Goal: Information Seeking & Learning: Learn about a topic

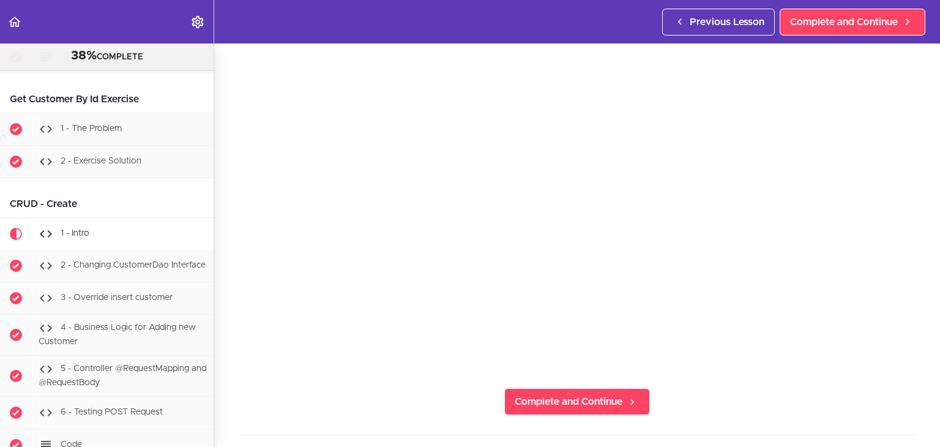
scroll to position [184, 0]
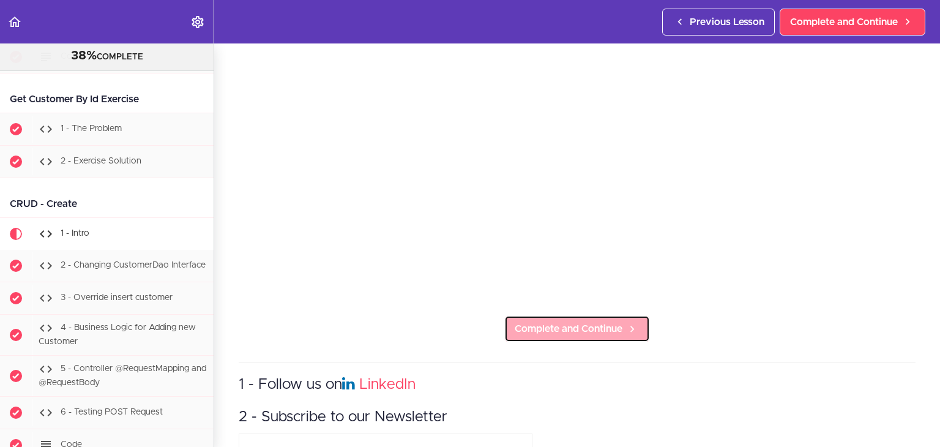
click at [560, 327] on span "Complete and Continue" at bounding box center [568, 328] width 108 height 15
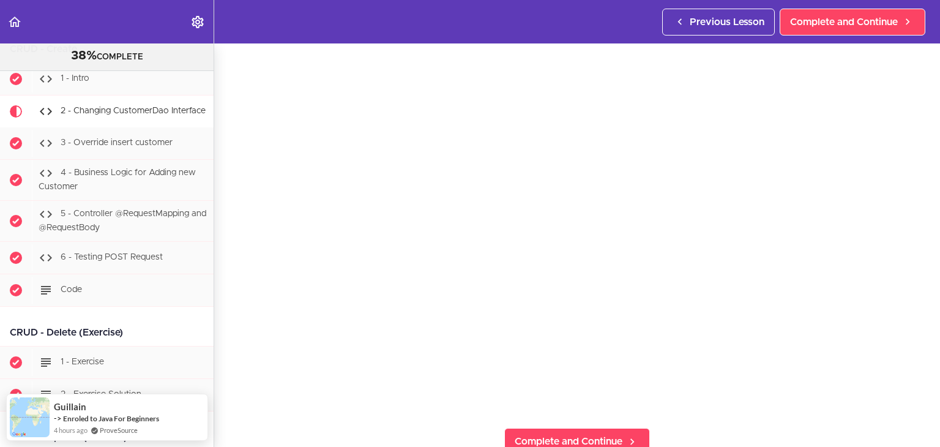
scroll to position [122, 0]
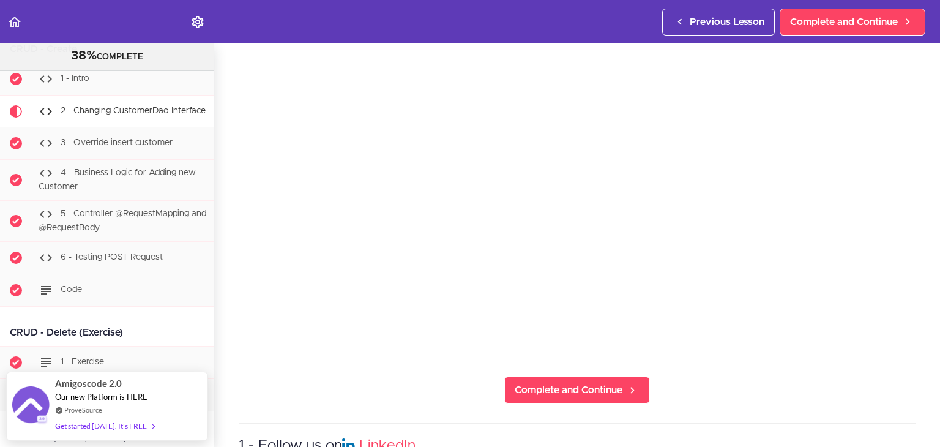
click at [557, 368] on section "PROFESSIONAL Full Stack Developer 38% COMPLETE Java Master Class 1 - Java Maste…" at bounding box center [470, 244] width 940 height 403
click at [576, 402] on section "PROFESSIONAL Full Stack Developer 38% COMPLETE Java Master Class 1 - Java Maste…" at bounding box center [470, 244] width 940 height 403
click at [576, 387] on span "Complete and Continue" at bounding box center [568, 389] width 108 height 15
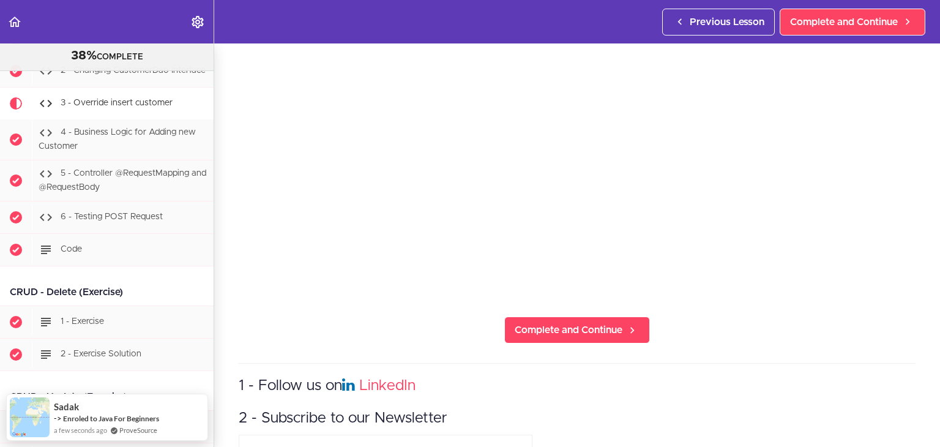
scroll to position [184, 0]
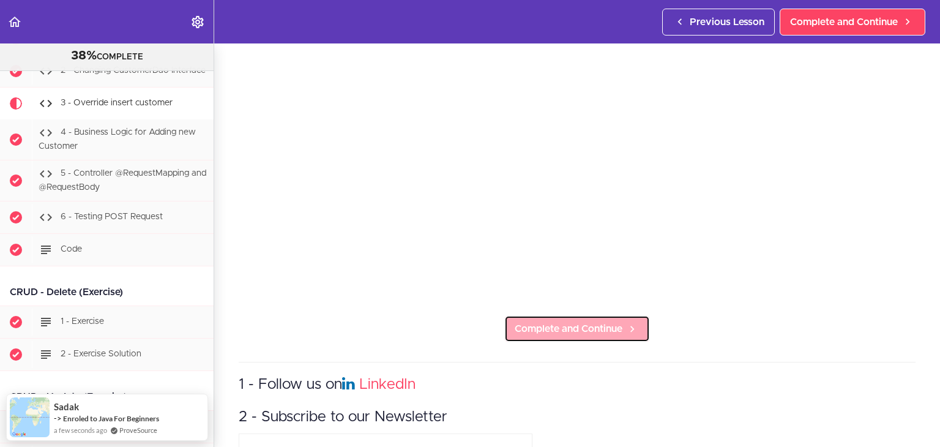
click at [578, 325] on span "Complete and Continue" at bounding box center [568, 328] width 108 height 15
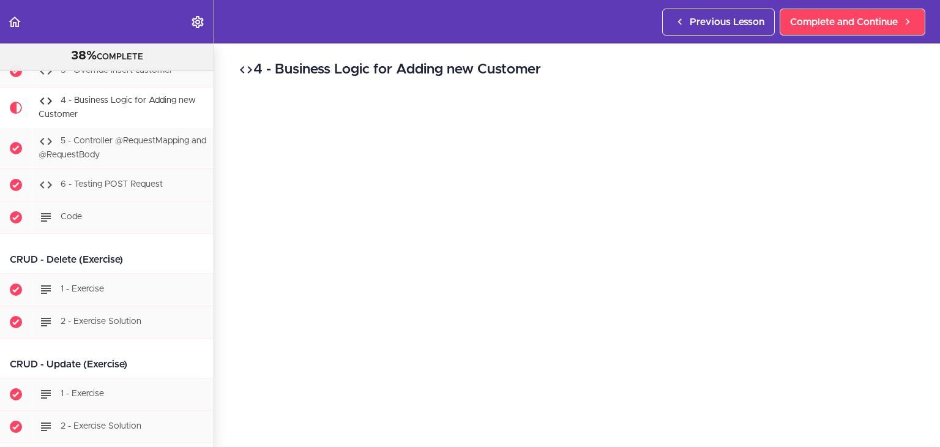
scroll to position [3674, 0]
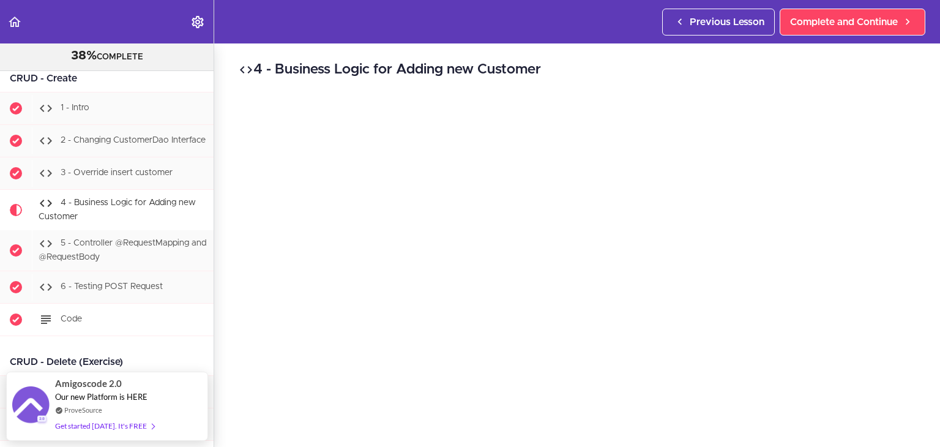
scroll to position [3552, 0]
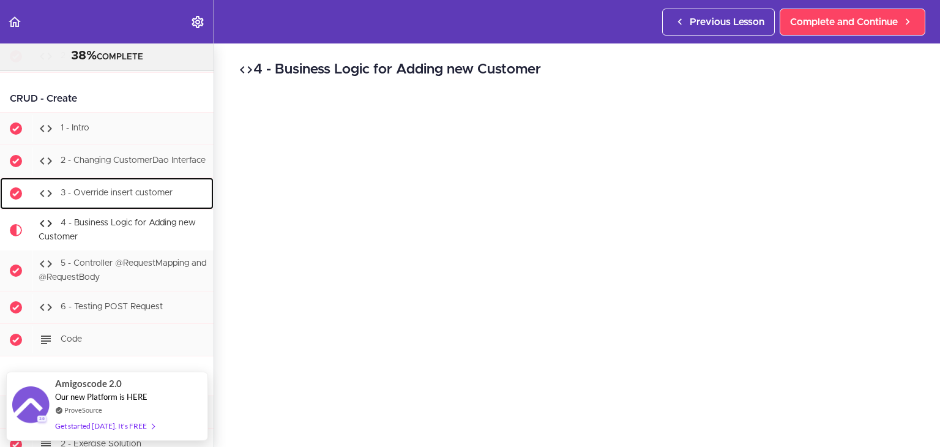
click at [120, 197] on span "3 - Override insert customer" at bounding box center [117, 193] width 112 height 9
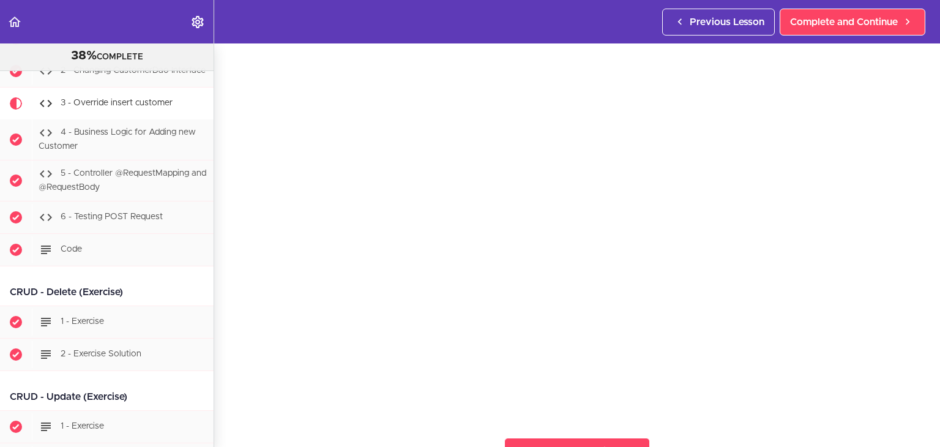
scroll to position [184, 0]
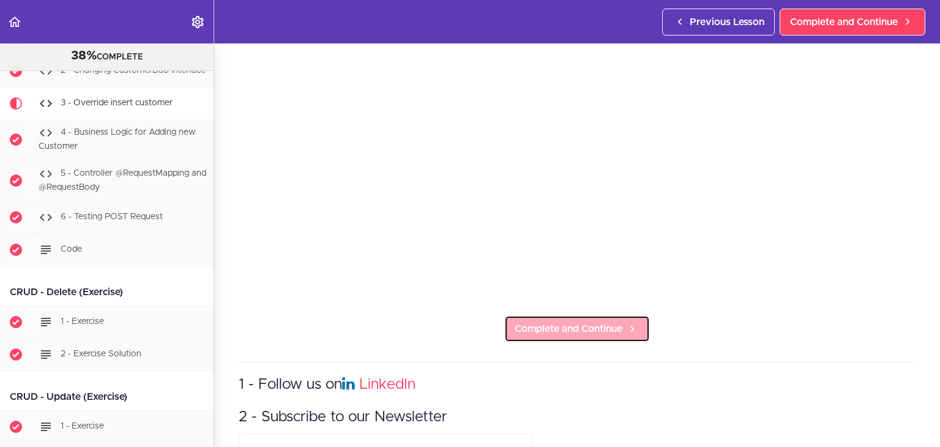
click at [562, 323] on span "Complete and Continue" at bounding box center [568, 328] width 108 height 15
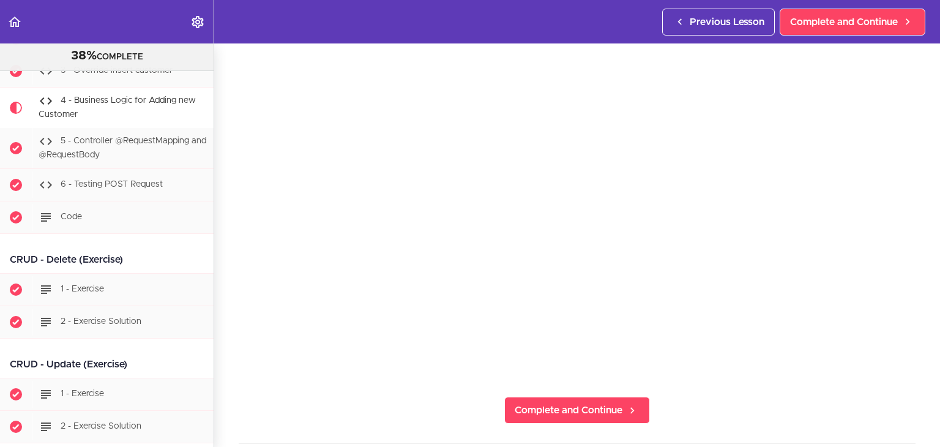
scroll to position [122, 0]
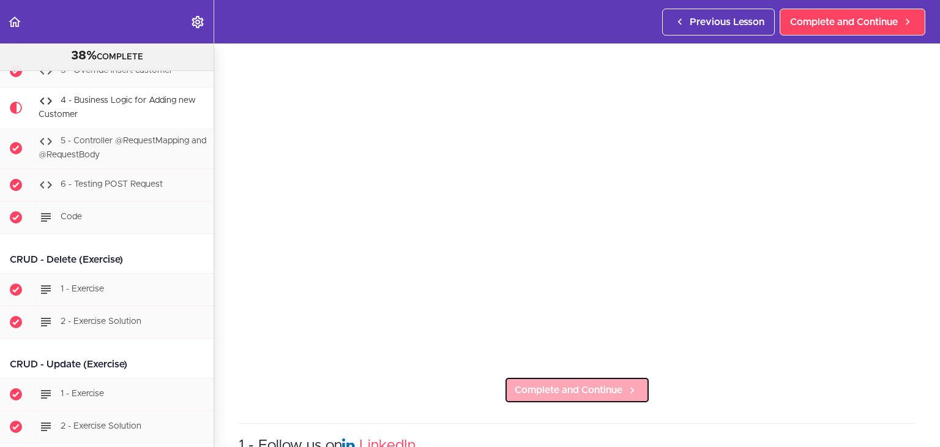
click at [598, 383] on span "Complete and Continue" at bounding box center [568, 389] width 108 height 15
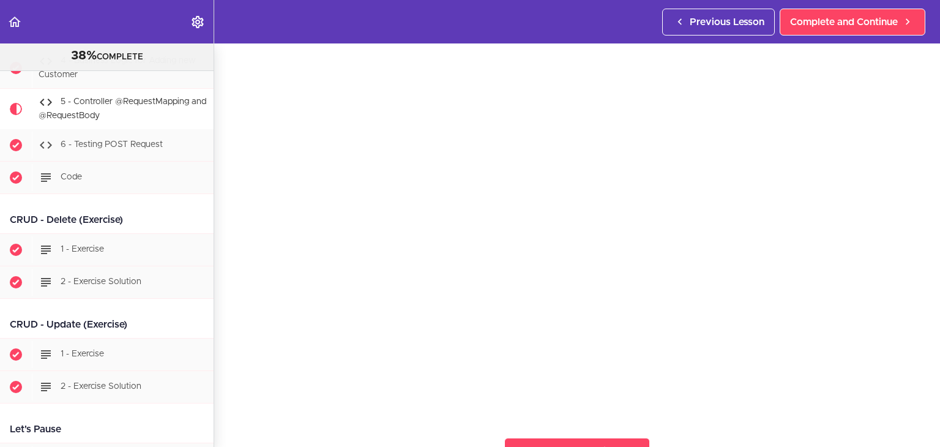
scroll to position [122, 0]
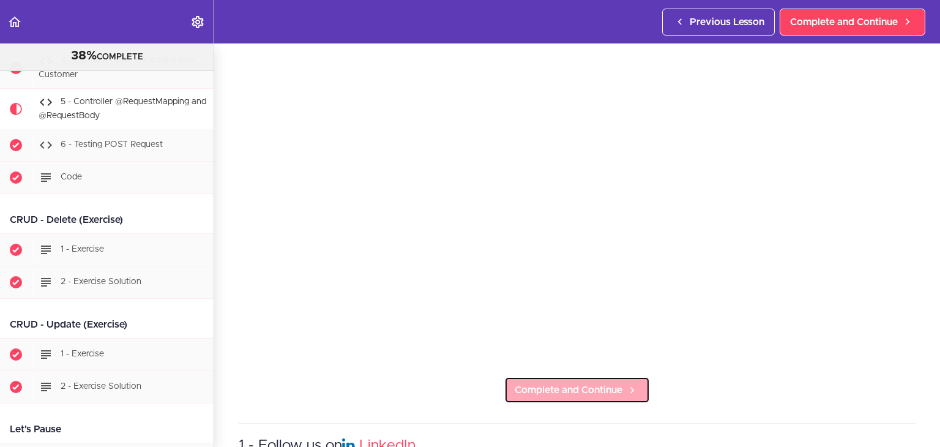
click at [584, 387] on span "Complete and Continue" at bounding box center [568, 389] width 108 height 15
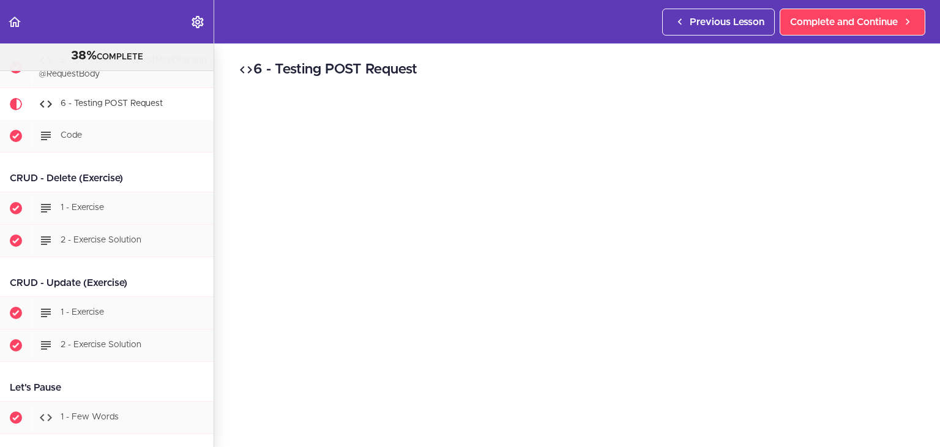
scroll to position [122, 0]
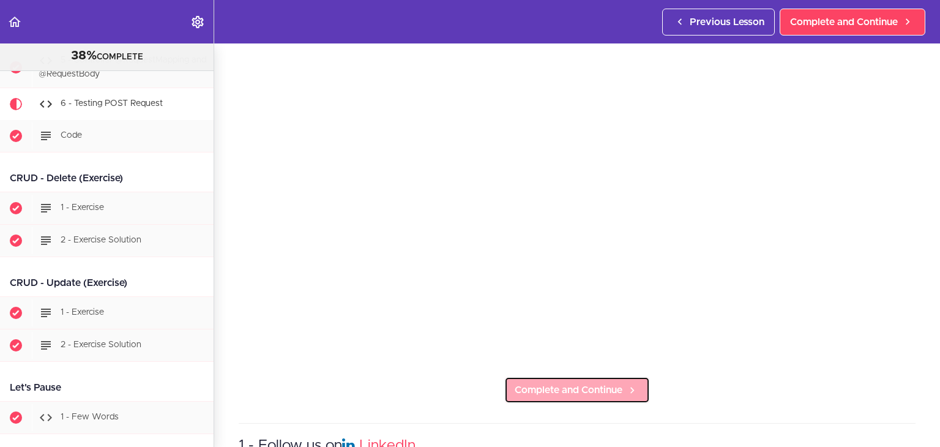
click at [551, 386] on span "Complete and Continue" at bounding box center [568, 389] width 108 height 15
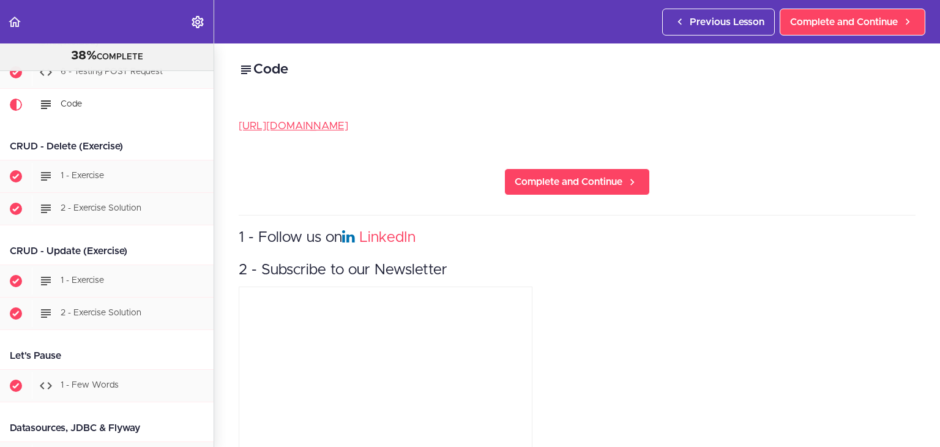
scroll to position [3788, 0]
click at [559, 187] on span "Complete and Continue" at bounding box center [568, 181] width 108 height 15
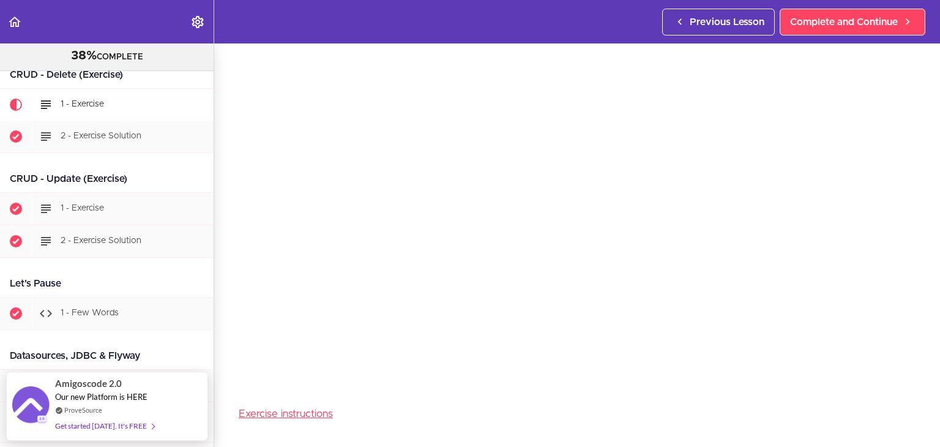
scroll to position [122, 0]
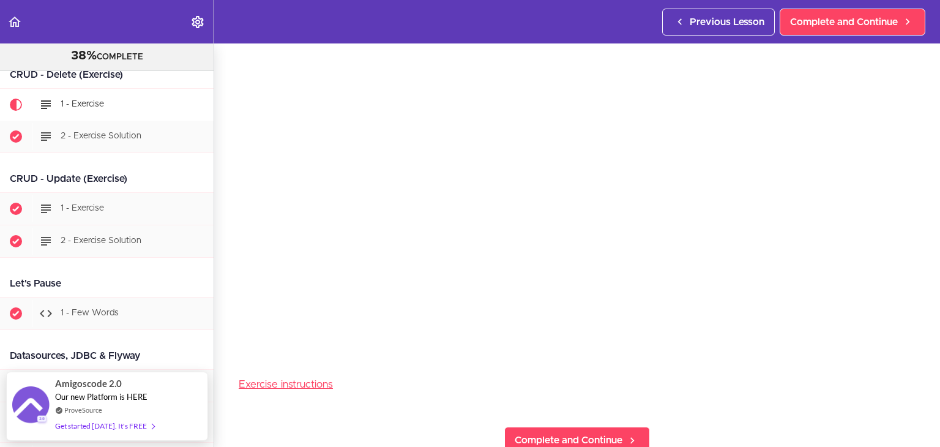
click at [896, 351] on iframe at bounding box center [577, 166] width 677 height 380
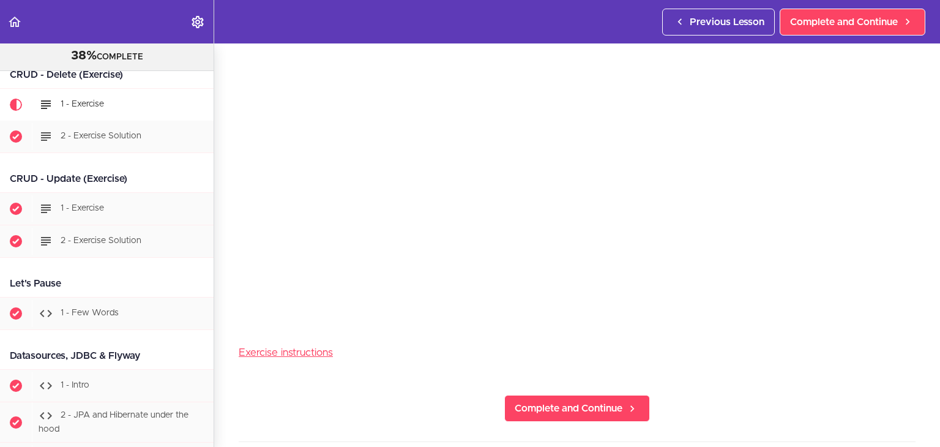
scroll to position [184, 0]
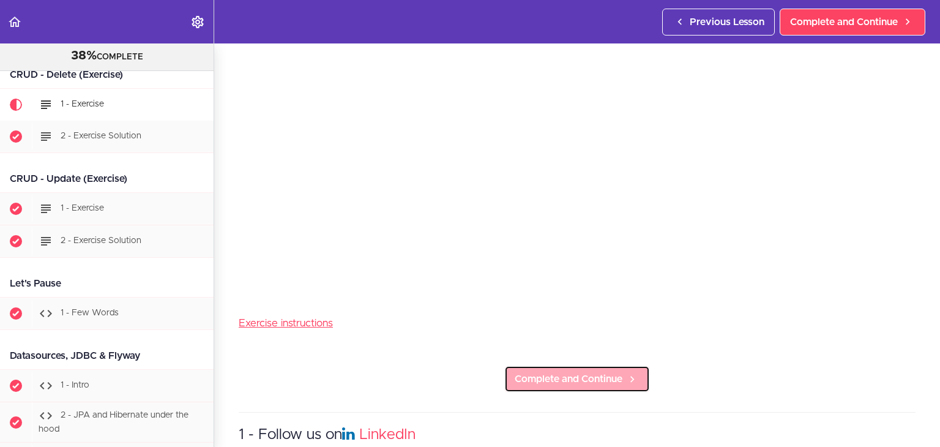
click at [573, 371] on span "Complete and Continue" at bounding box center [568, 378] width 108 height 15
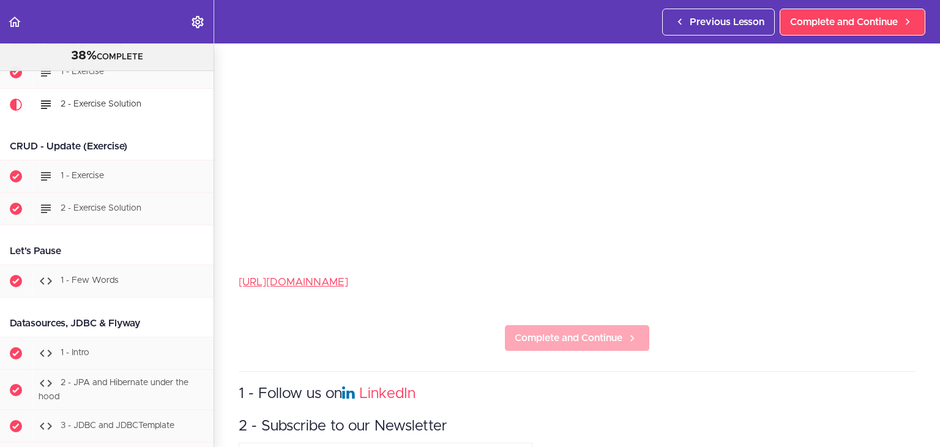
scroll to position [245, 0]
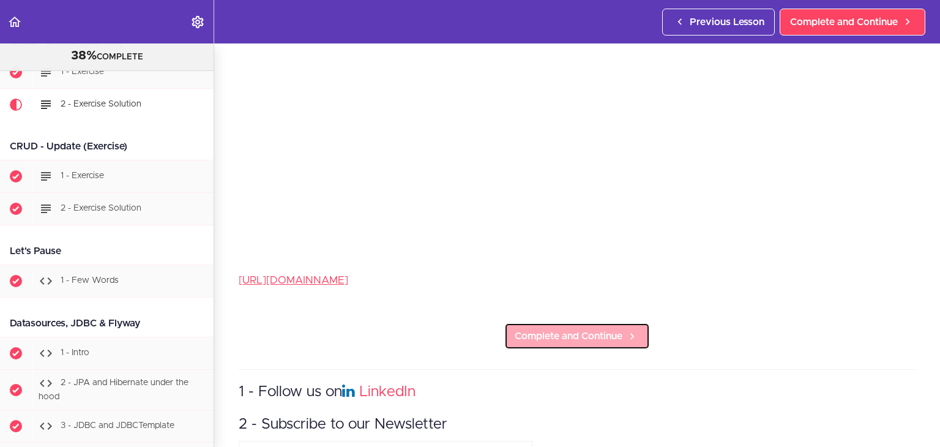
click at [609, 331] on span "Complete and Continue" at bounding box center [568, 335] width 108 height 15
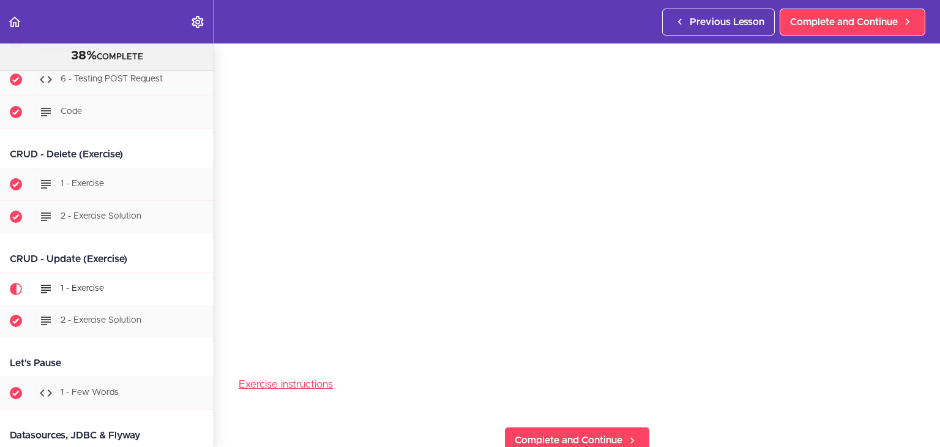
scroll to position [245, 0]
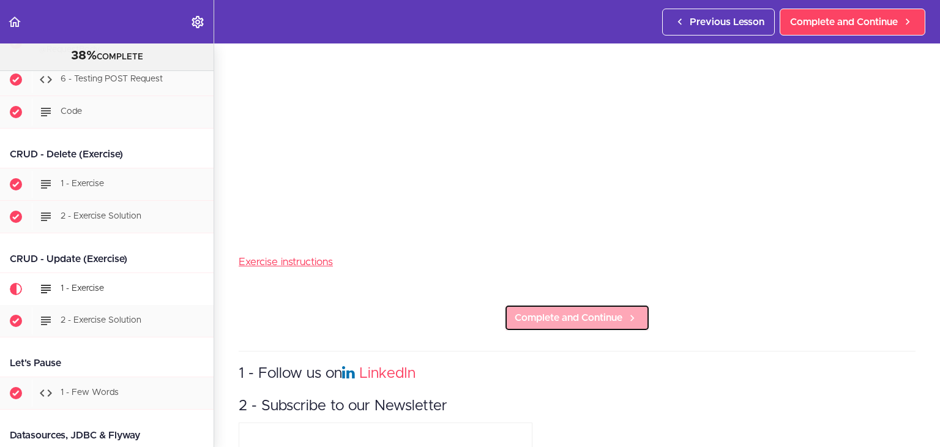
click at [561, 316] on span "Complete and Continue" at bounding box center [568, 317] width 108 height 15
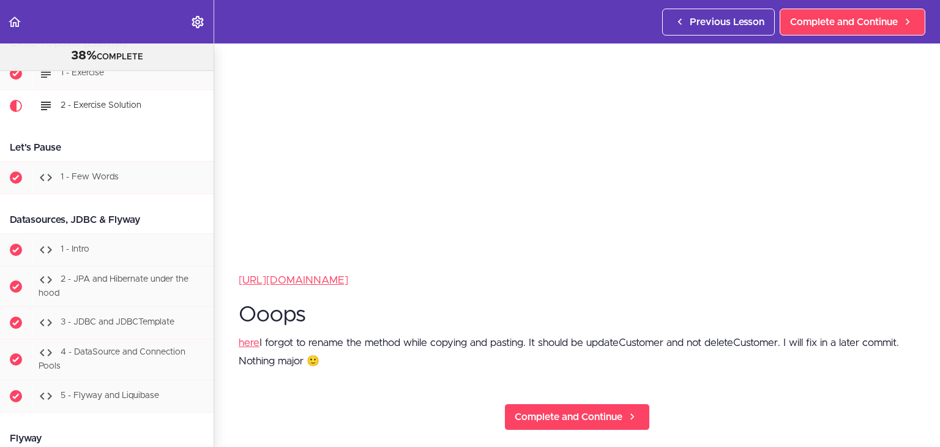
scroll to position [306, 0]
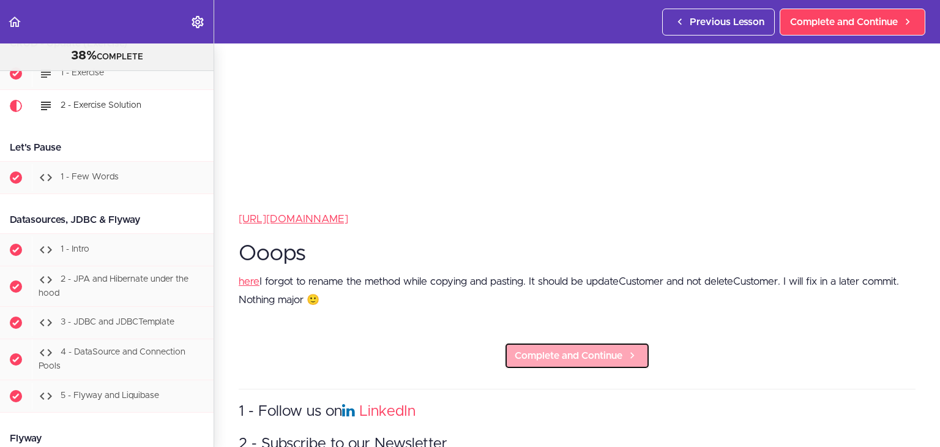
click at [564, 349] on span "Complete and Continue" at bounding box center [568, 355] width 108 height 15
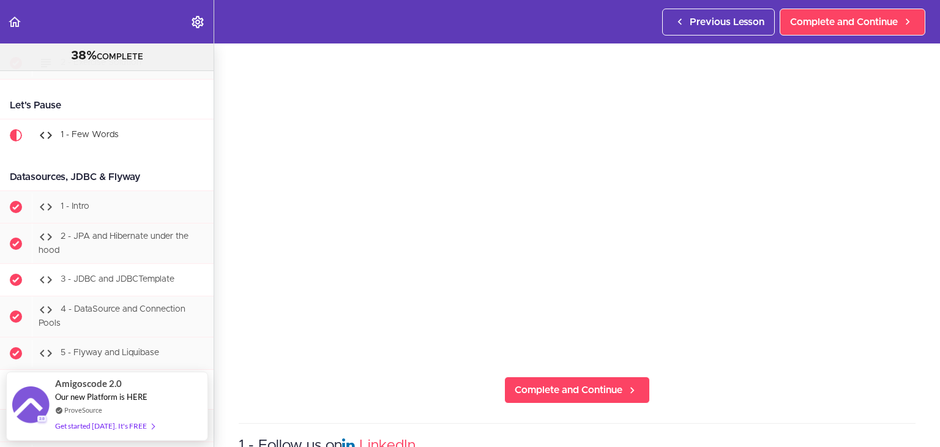
scroll to position [4068, 0]
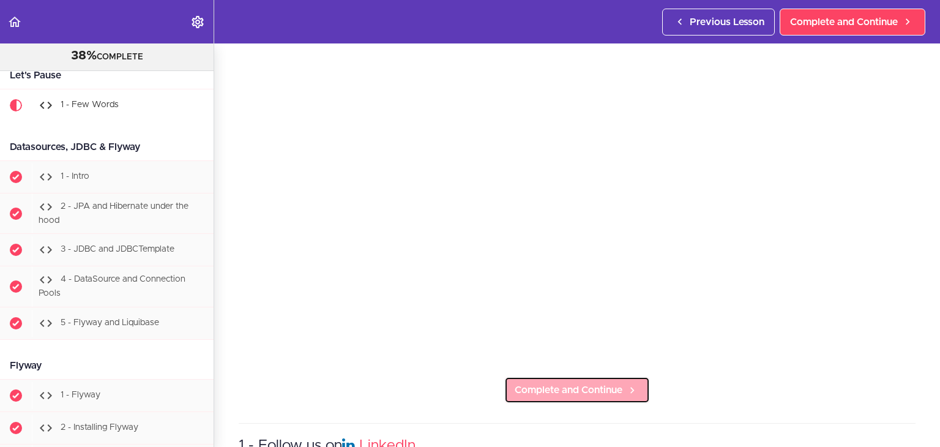
click at [593, 382] on span "Complete and Continue" at bounding box center [568, 389] width 108 height 15
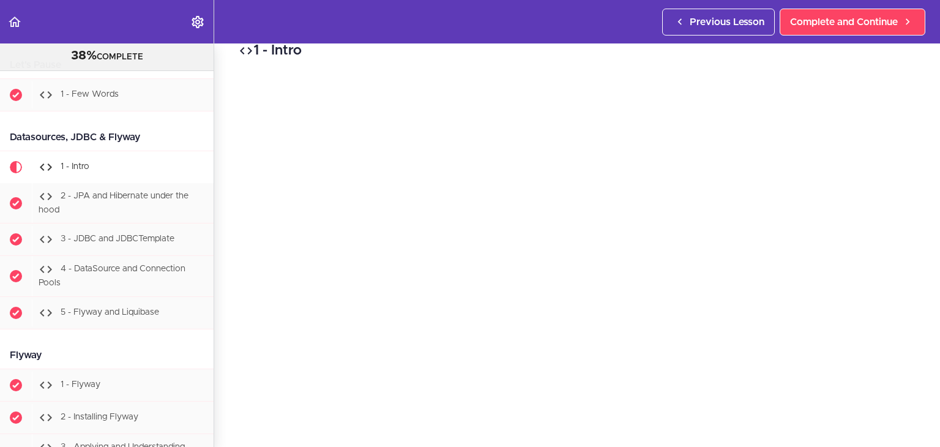
scroll to position [141, 0]
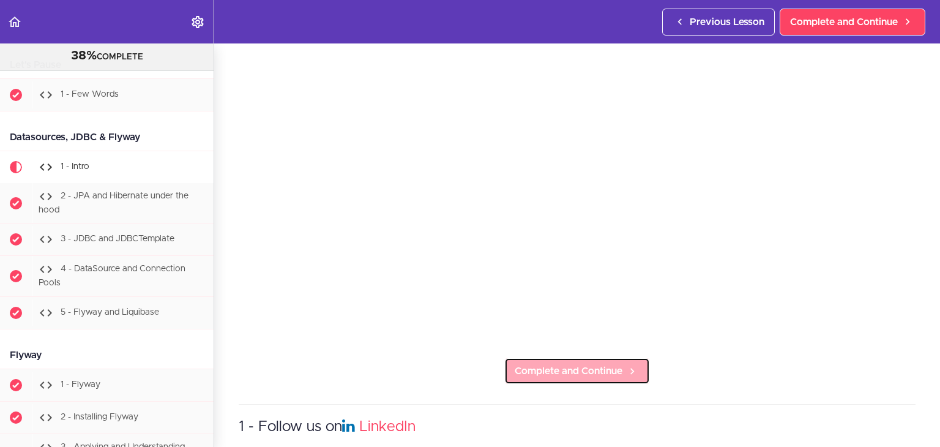
click at [577, 363] on span "Complete and Continue" at bounding box center [568, 370] width 108 height 15
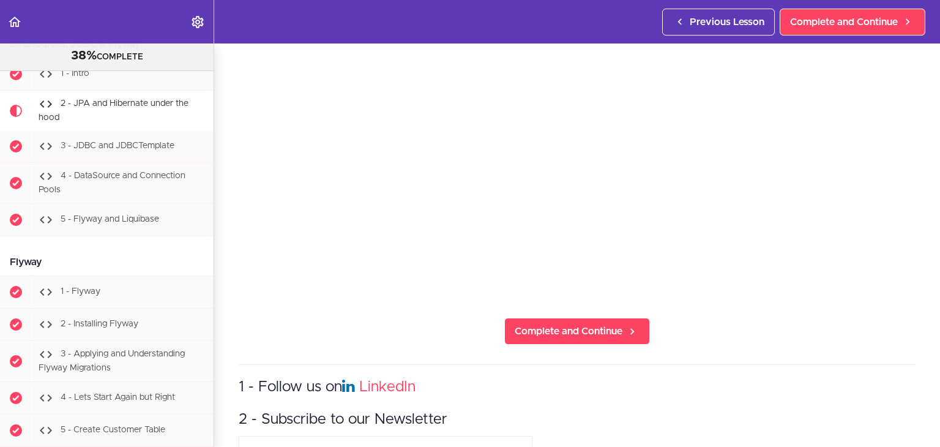
scroll to position [184, 0]
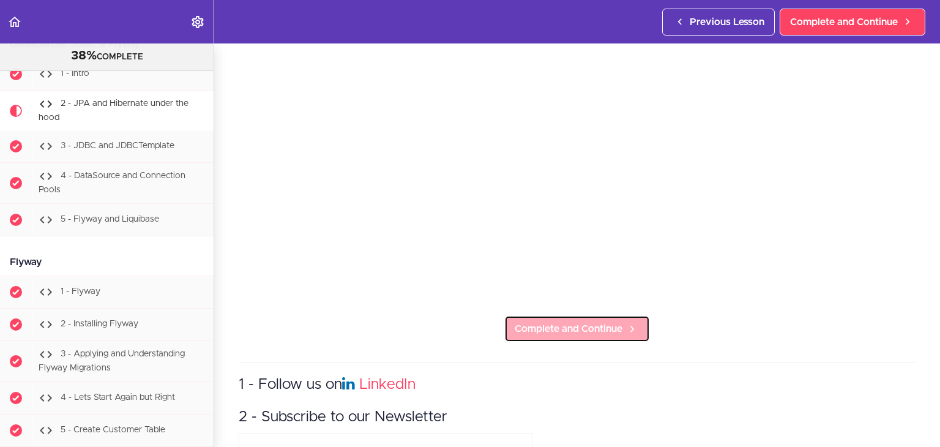
click at [548, 330] on span "Complete and Continue" at bounding box center [568, 328] width 108 height 15
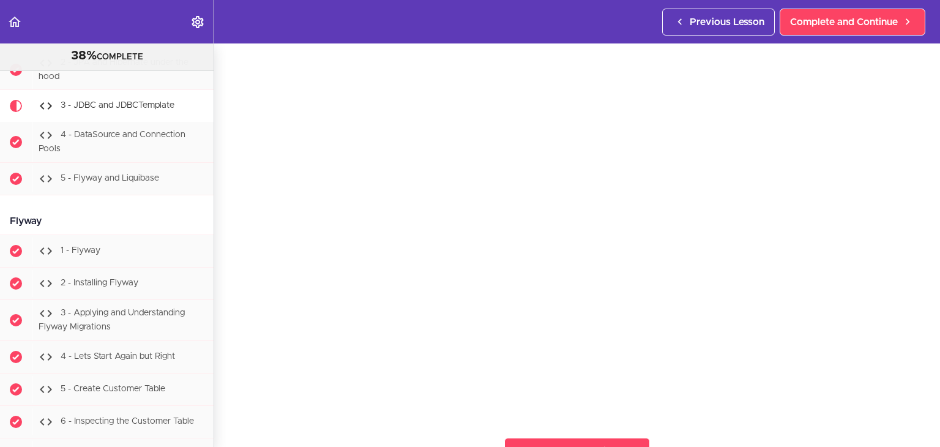
scroll to position [122, 0]
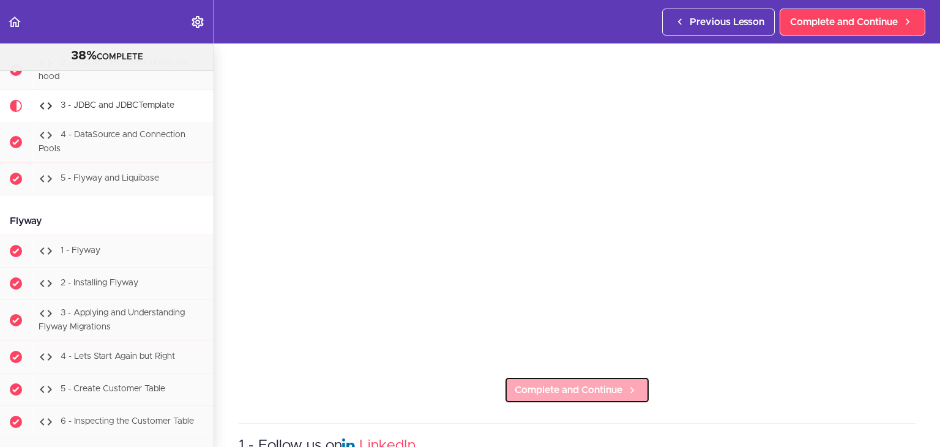
click at [597, 382] on span "Complete and Continue" at bounding box center [568, 389] width 108 height 15
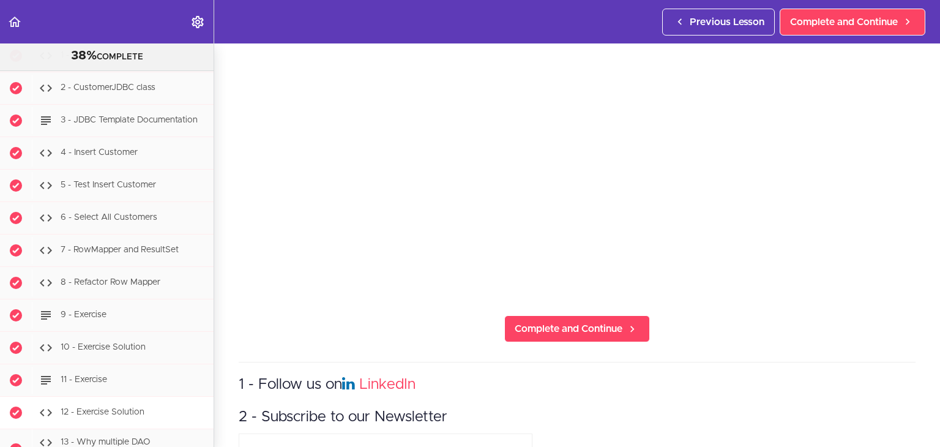
scroll to position [4796, 0]
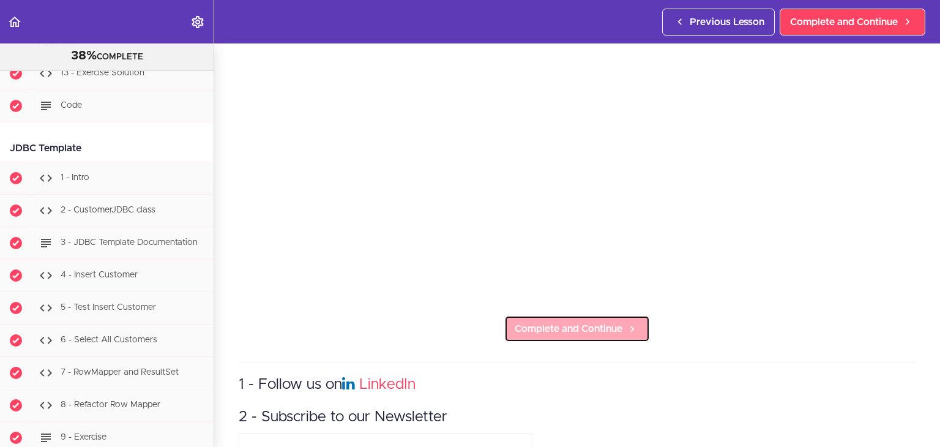
click at [592, 325] on span "Complete and Continue" at bounding box center [568, 328] width 108 height 15
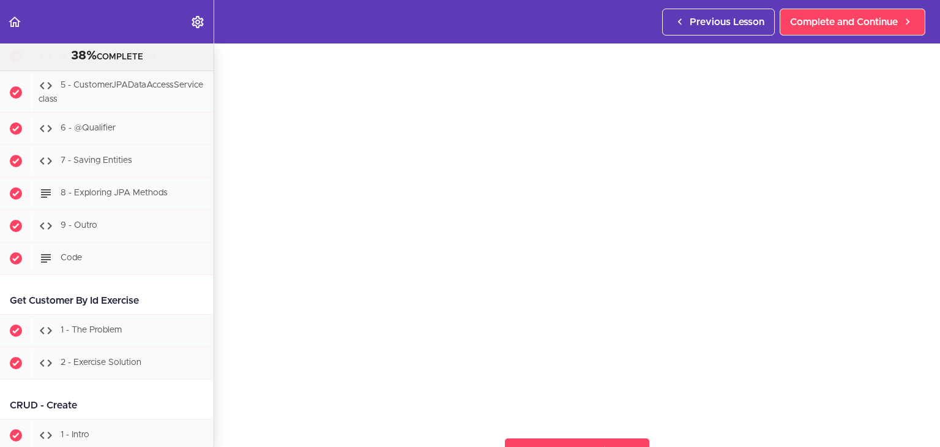
scroll to position [122, 0]
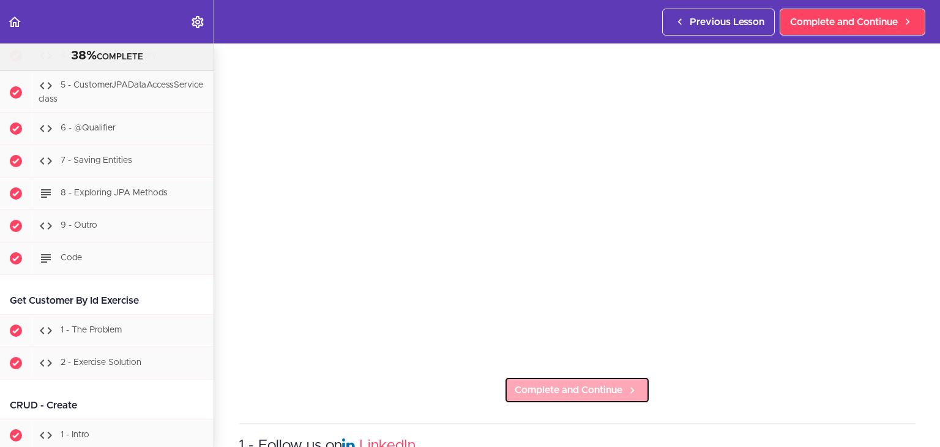
click at [582, 391] on span "Complete and Continue" at bounding box center [568, 389] width 108 height 15
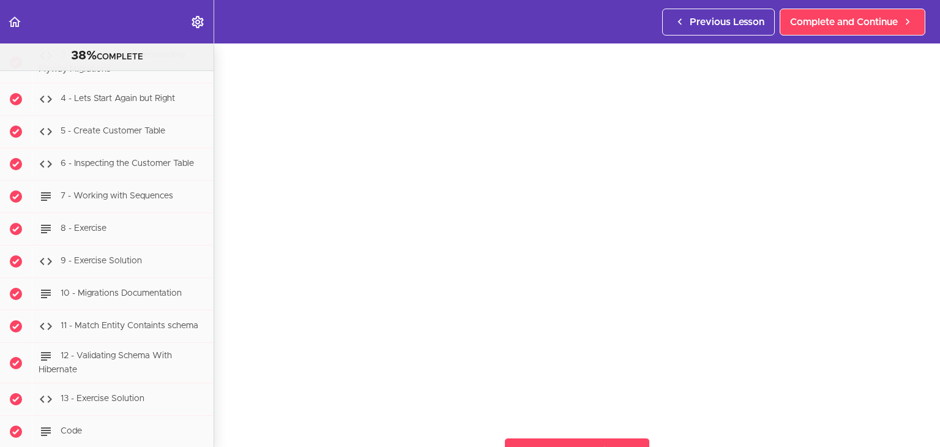
scroll to position [4541, 0]
